Goal: Navigation & Orientation: Find specific page/section

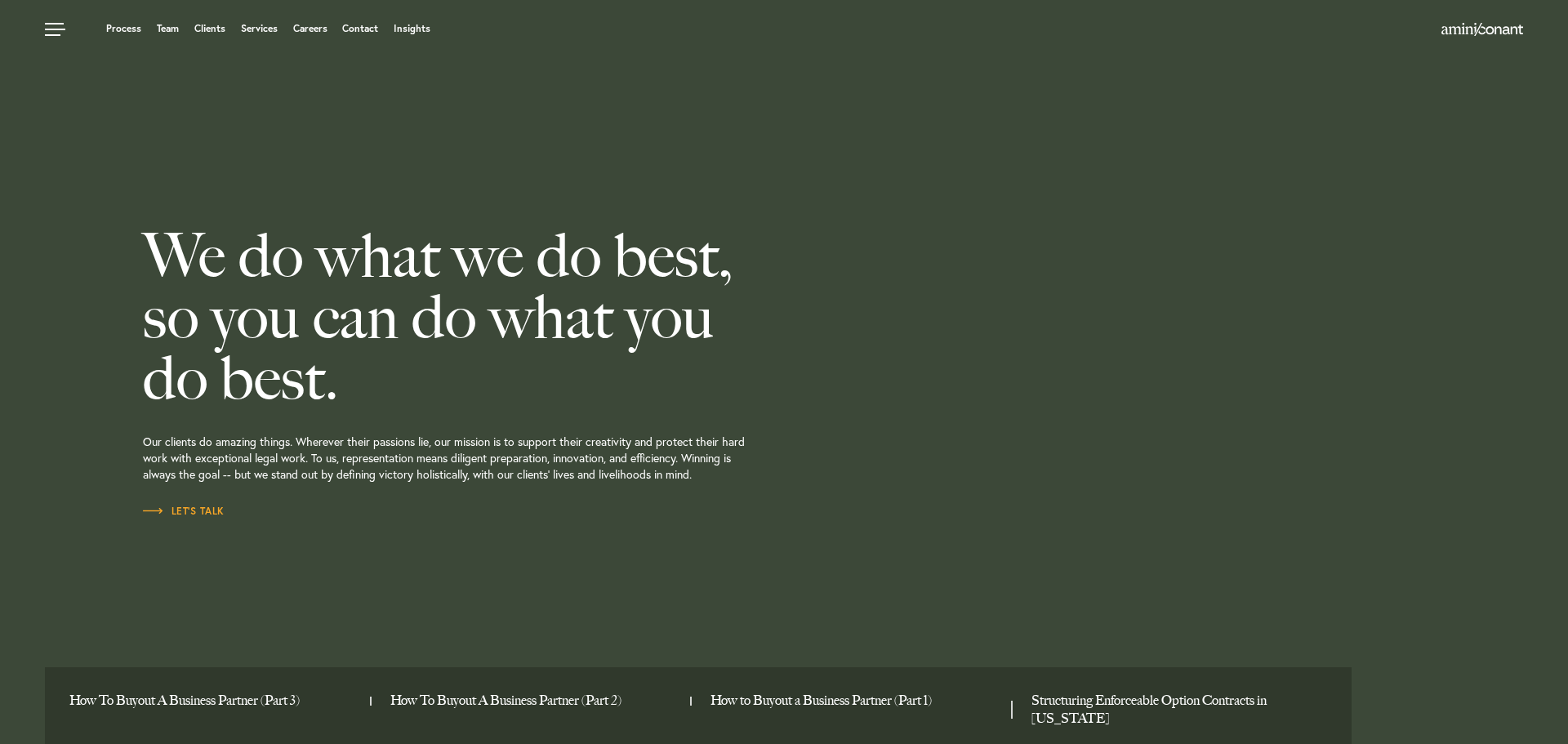
click at [170, 21] on ul "Process Team Clients Services Careers Contact Insights" at bounding box center [596, 28] width 1103 height 16
click at [170, 28] on link "Team" at bounding box center [168, 28] width 22 height 9
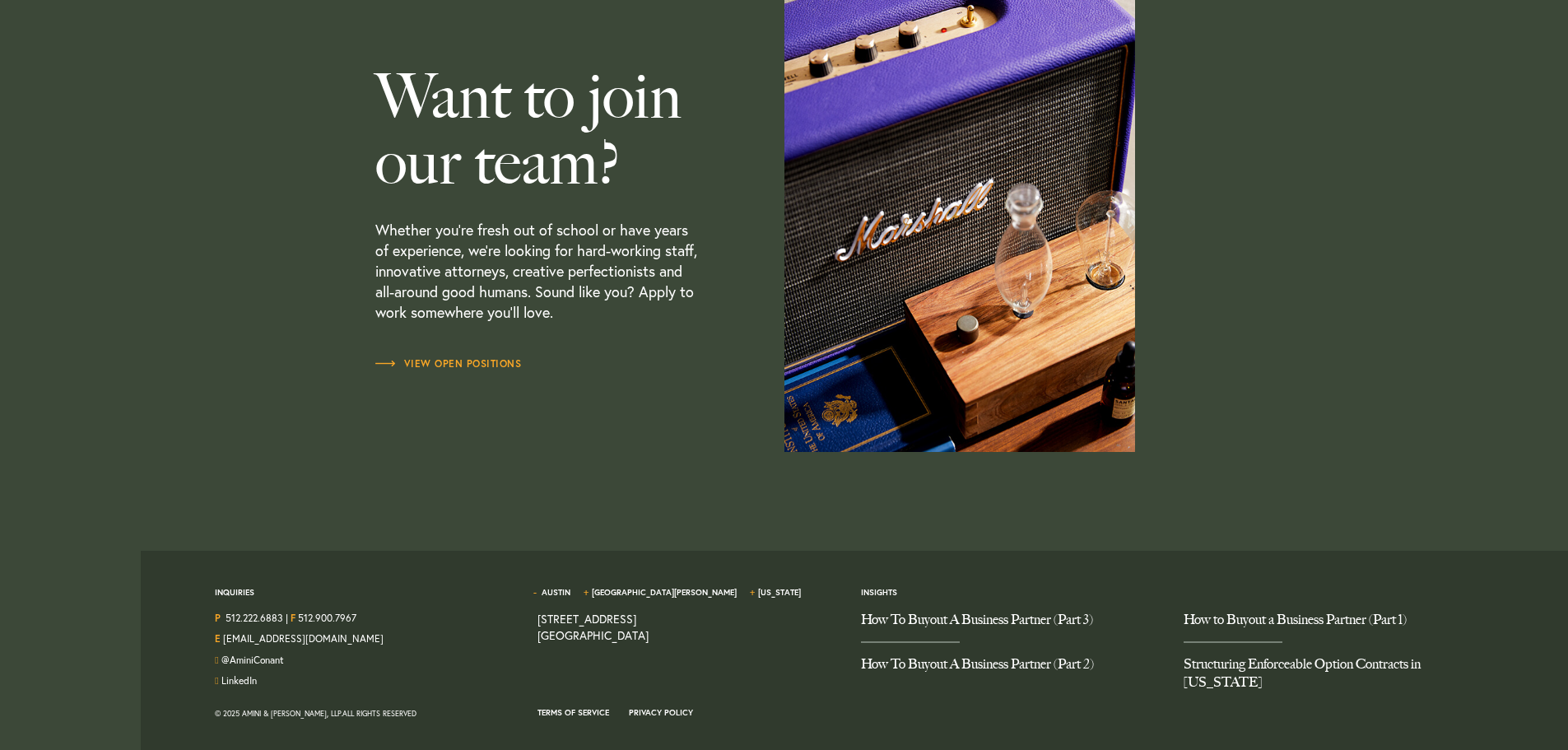
scroll to position [4874, 0]
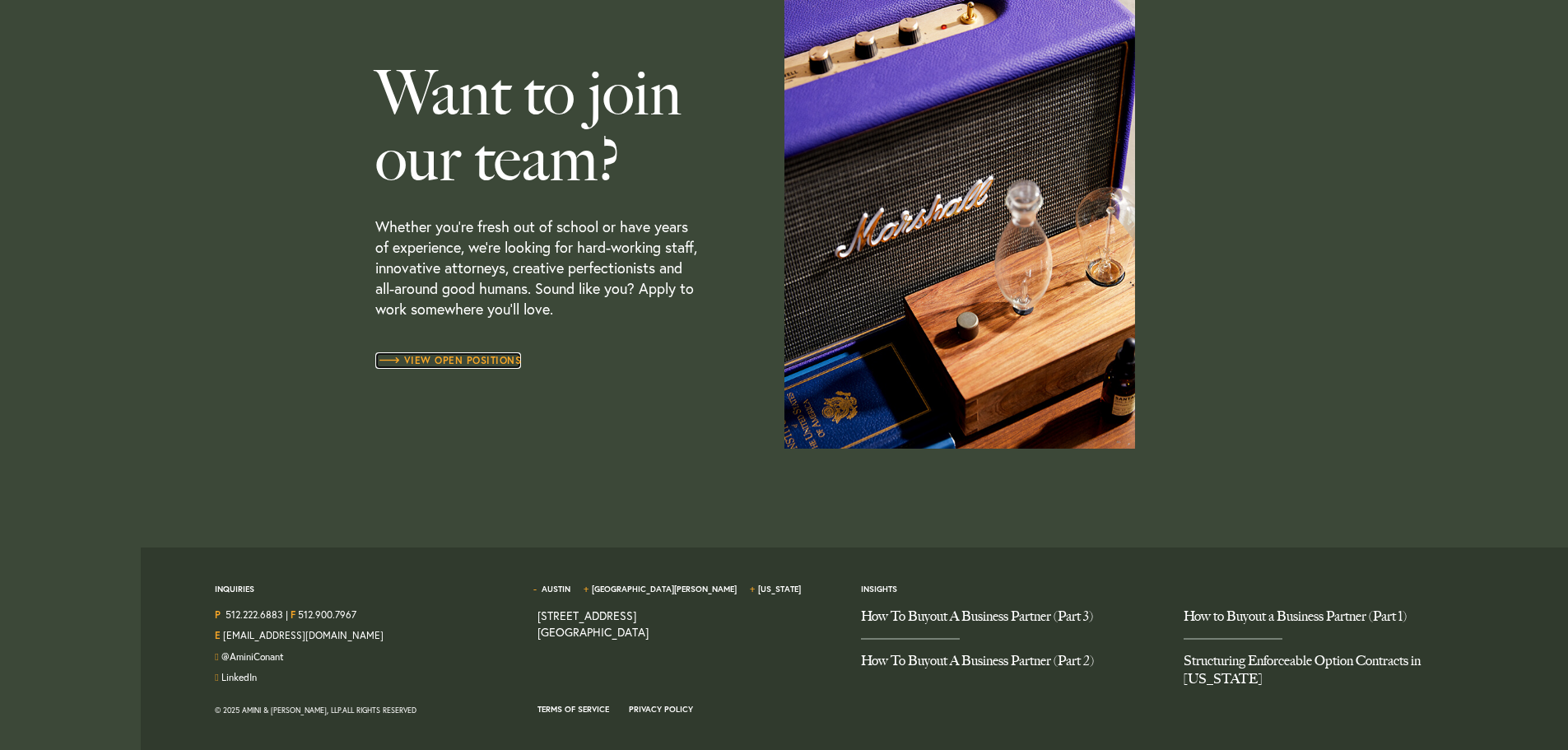
click at [417, 358] on span "View Open Positions" at bounding box center [448, 360] width 146 height 10
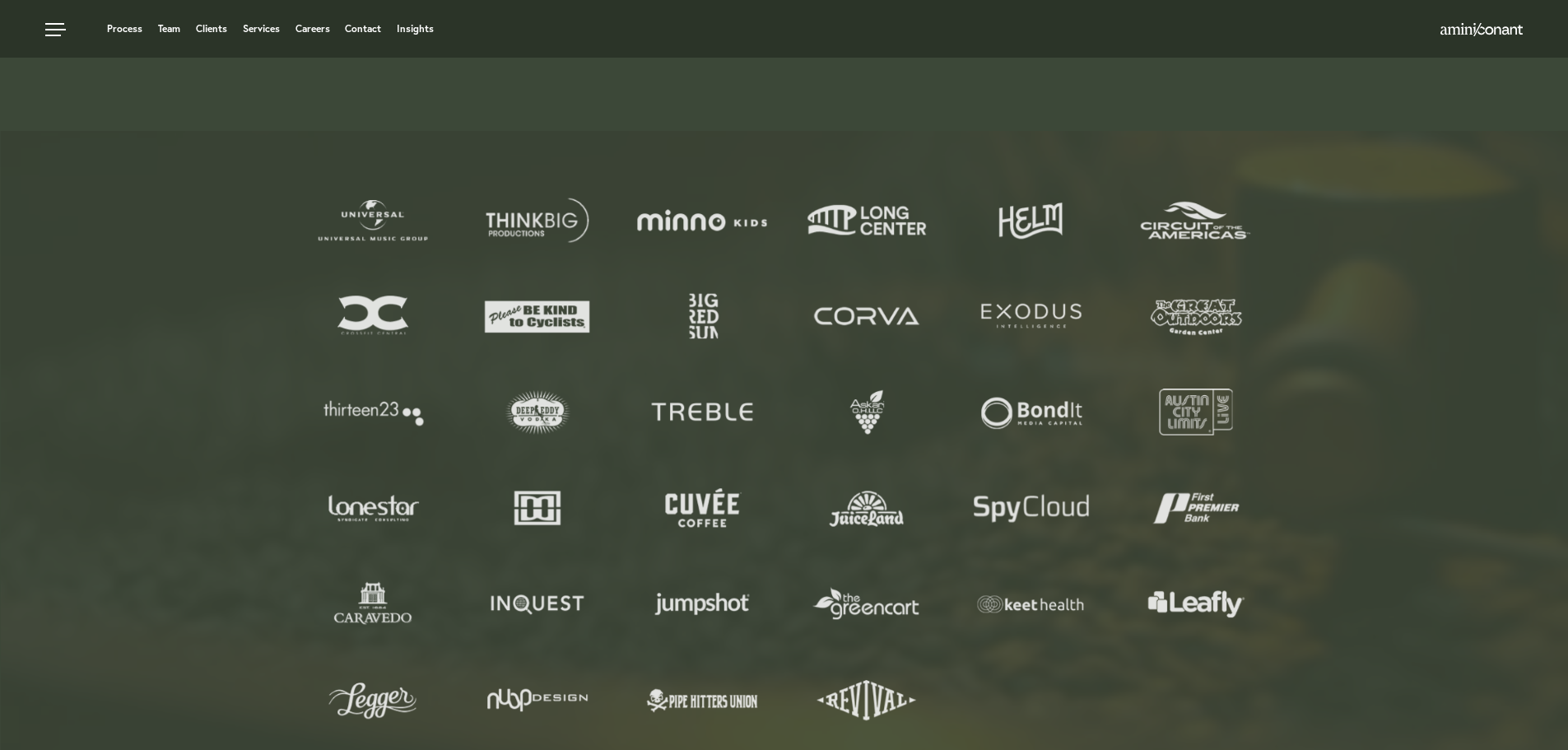
scroll to position [659, 0]
